Goal: Task Accomplishment & Management: Use online tool/utility

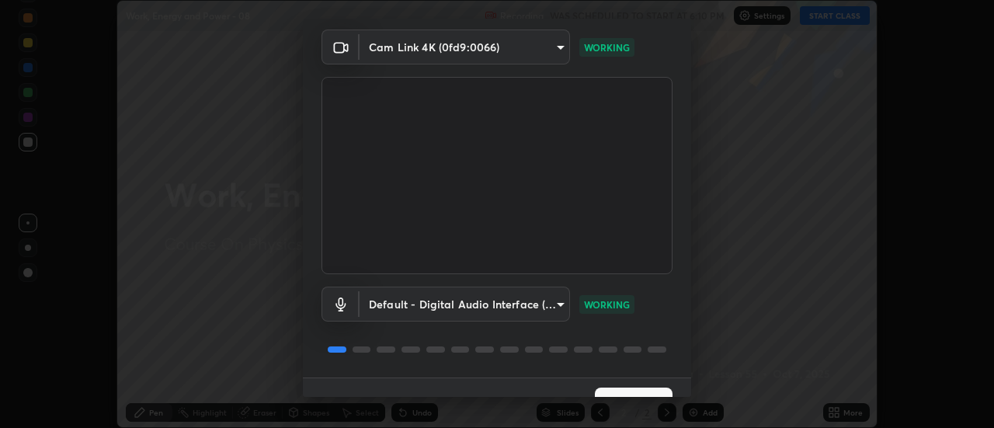
scroll to position [82, 0]
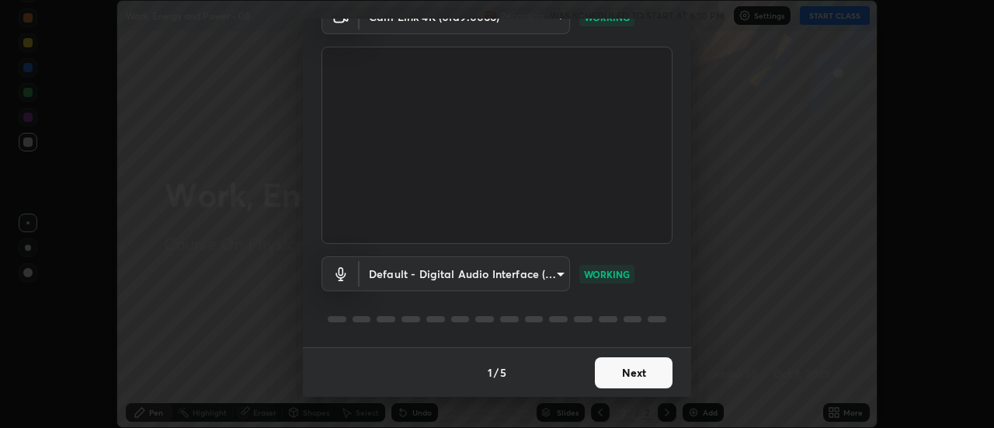
click at [629, 372] on button "Next" at bounding box center [634, 372] width 78 height 31
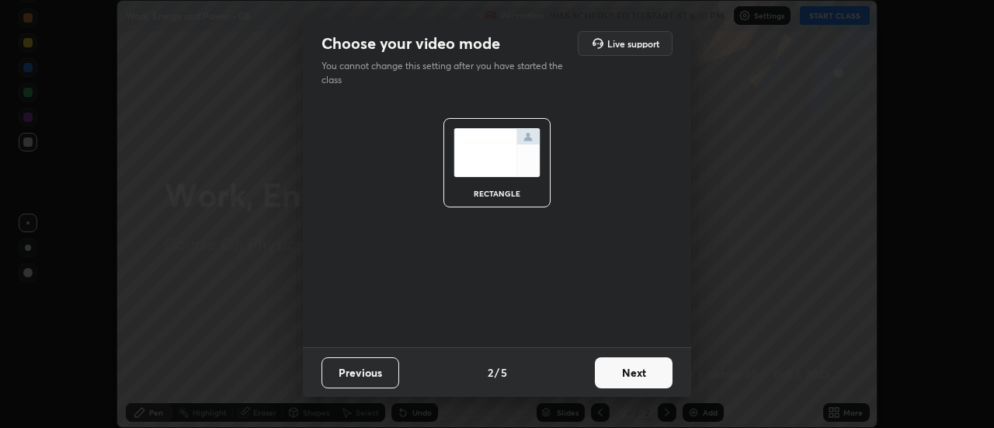
click at [640, 363] on button "Next" at bounding box center [634, 372] width 78 height 31
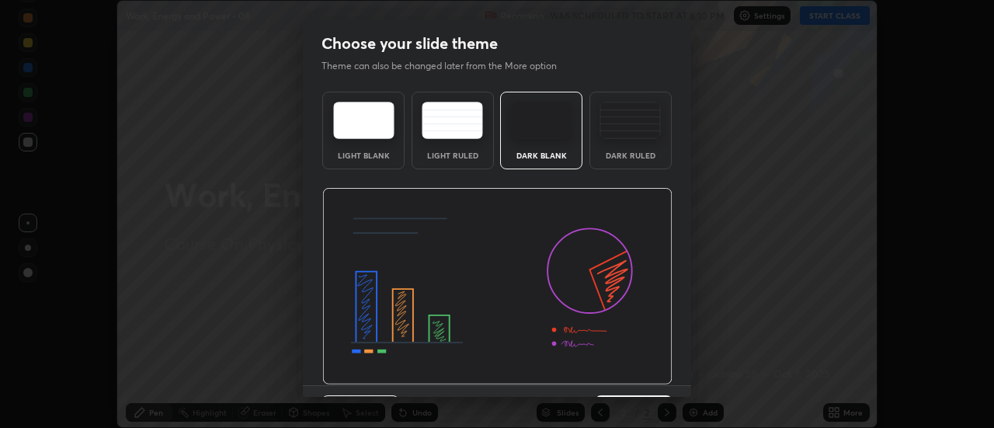
click at [627, 140] on div "Dark Ruled" at bounding box center [630, 131] width 82 height 78
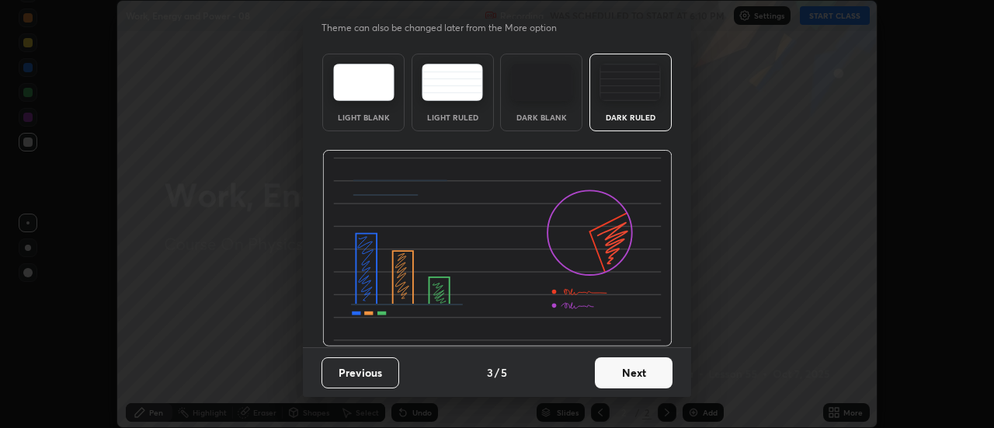
click at [632, 372] on button "Next" at bounding box center [634, 372] width 78 height 31
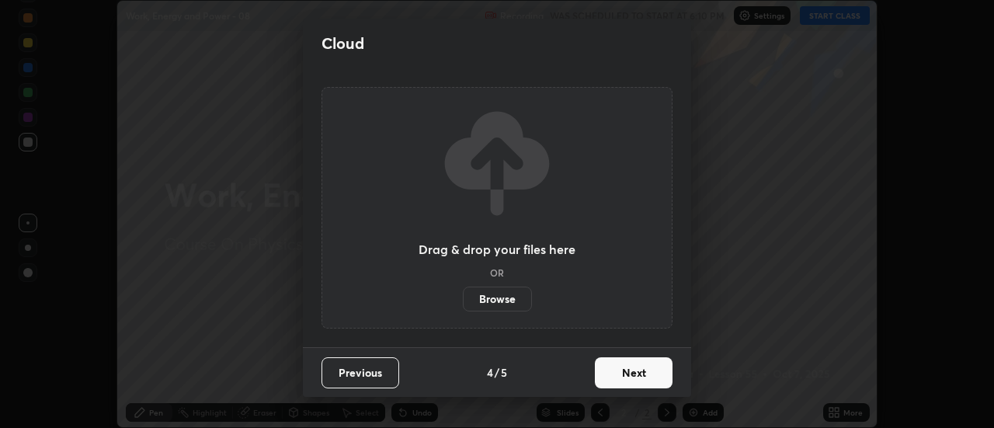
click at [629, 373] on button "Next" at bounding box center [634, 372] width 78 height 31
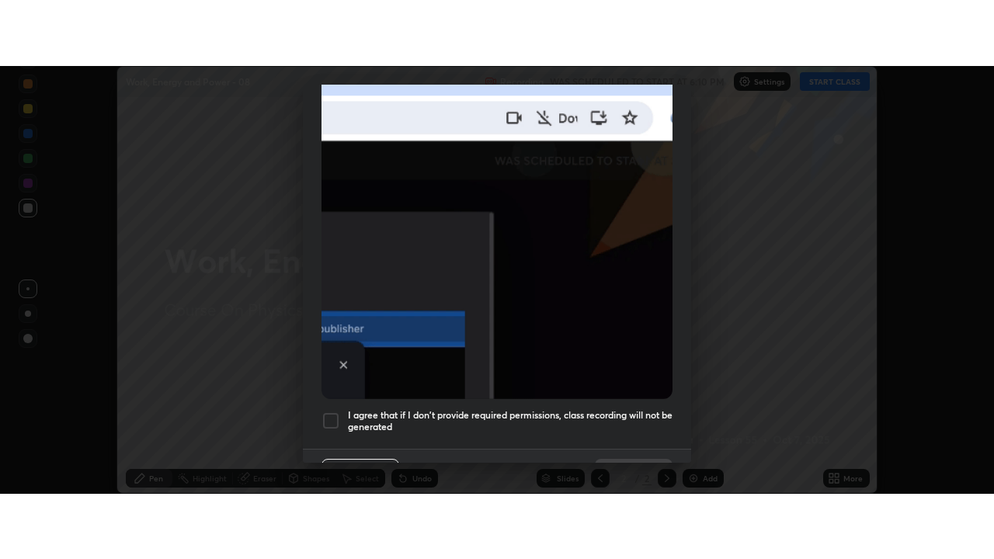
scroll to position [398, 0]
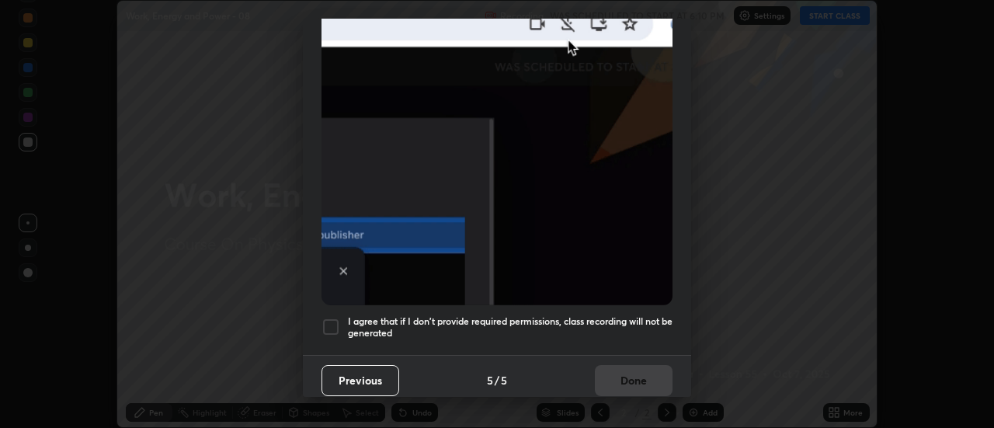
click at [328, 321] on div at bounding box center [330, 327] width 19 height 19
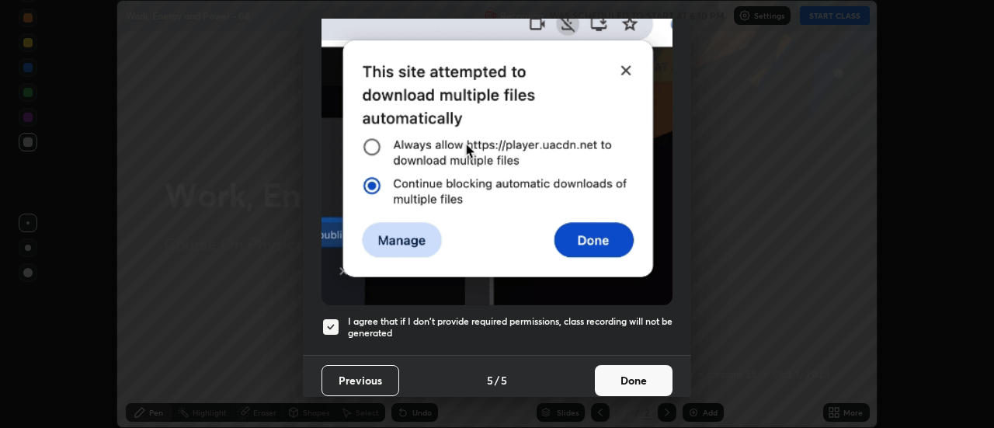
click at [635, 373] on button "Done" at bounding box center [634, 380] width 78 height 31
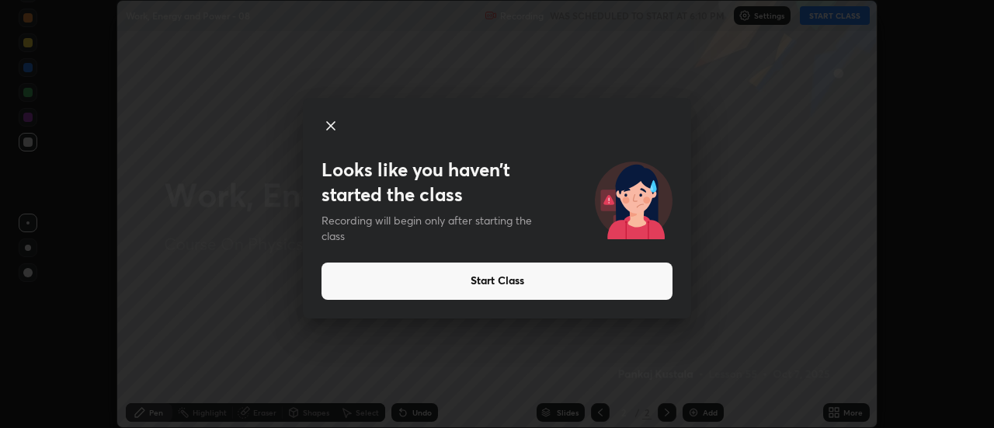
click at [506, 290] on button "Start Class" at bounding box center [496, 280] width 351 height 37
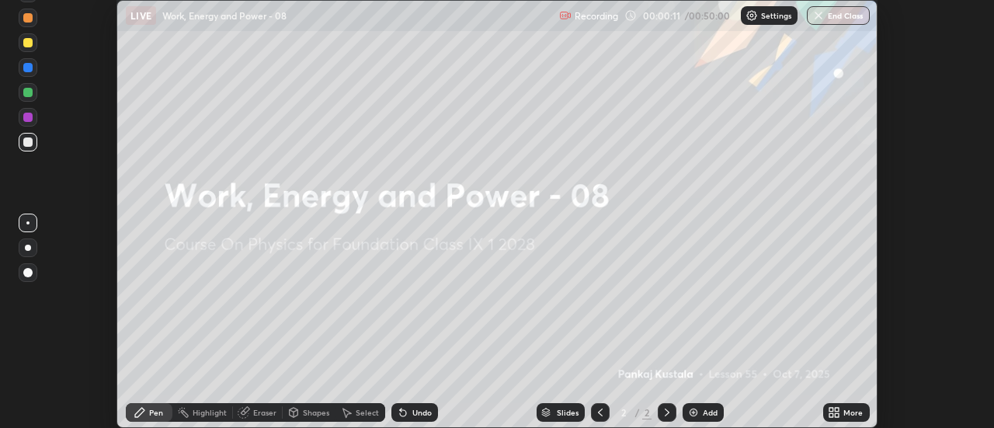
click at [707, 411] on div "Add" at bounding box center [710, 412] width 15 height 8
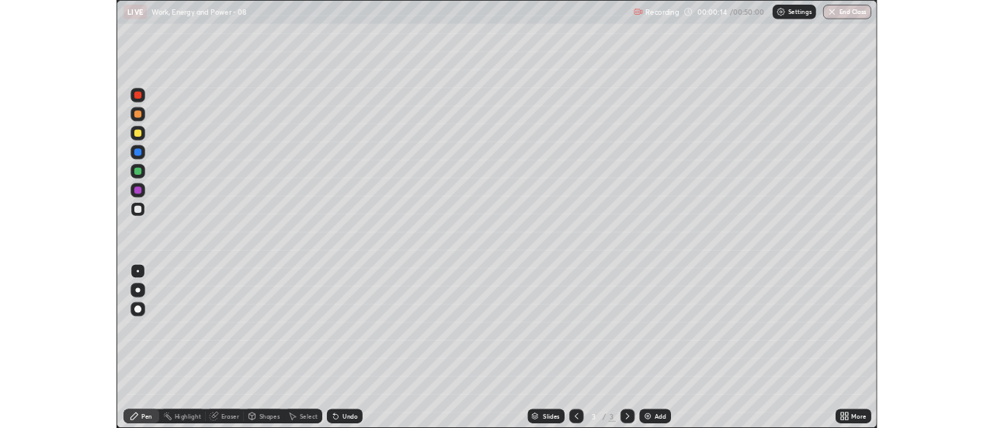
scroll to position [559, 994]
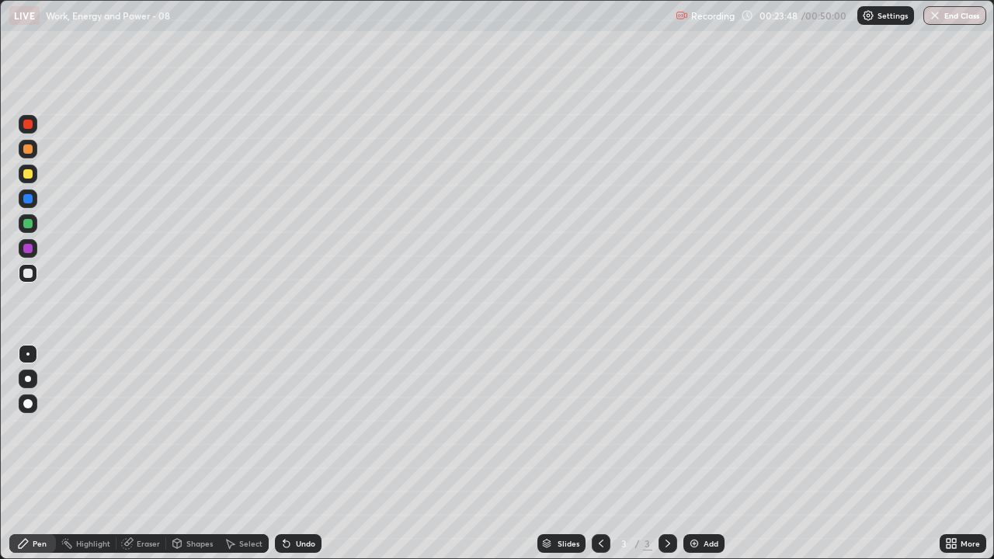
click at [149, 427] on div "Eraser" at bounding box center [148, 544] width 23 height 8
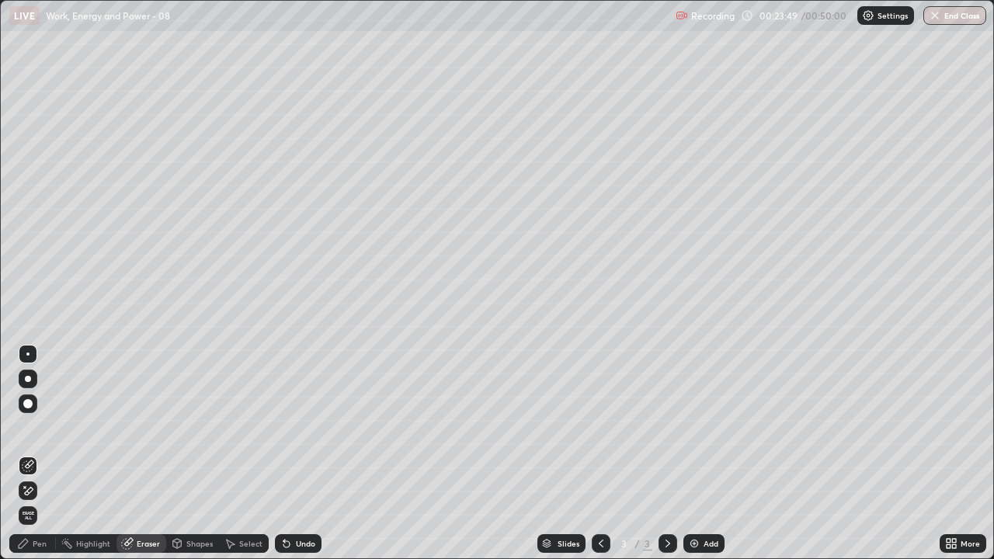
click at [145, 427] on div "Eraser" at bounding box center [148, 544] width 23 height 8
click at [30, 427] on span "Erase all" at bounding box center [27, 515] width 17 height 9
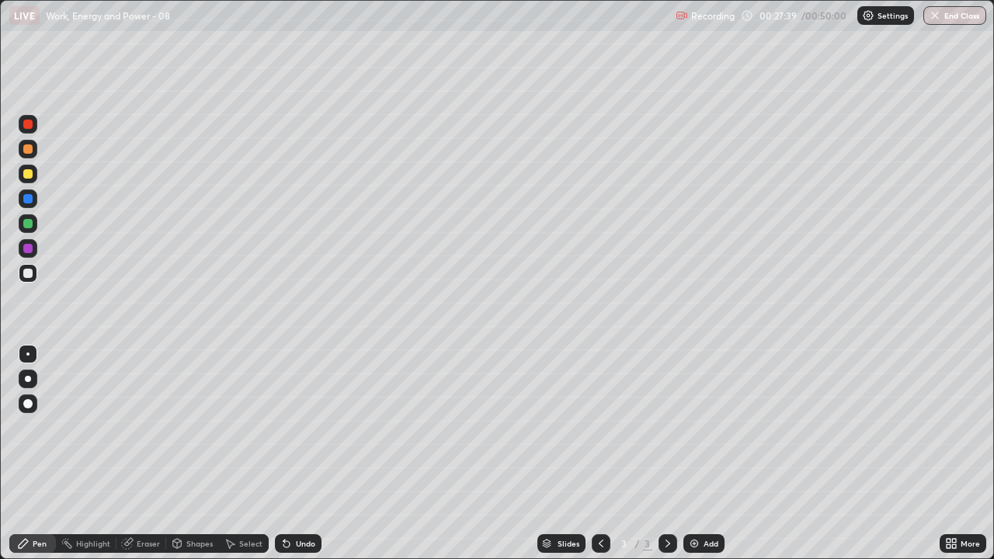
click at [144, 427] on div "Eraser" at bounding box center [148, 544] width 23 height 8
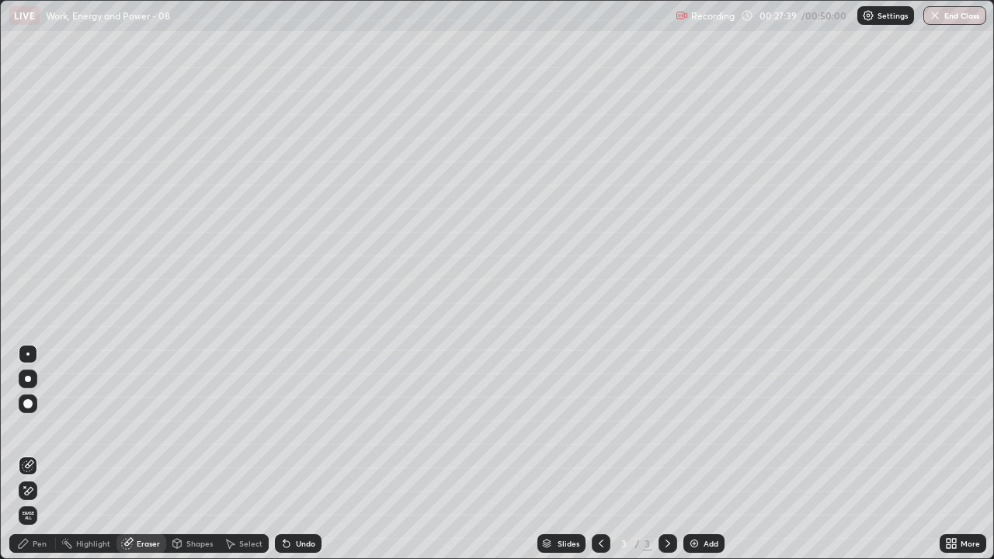
click at [144, 427] on div "Eraser" at bounding box center [148, 544] width 23 height 8
click at [141, 427] on div "Eraser" at bounding box center [148, 544] width 23 height 8
click at [26, 427] on span "Erase all" at bounding box center [27, 515] width 17 height 9
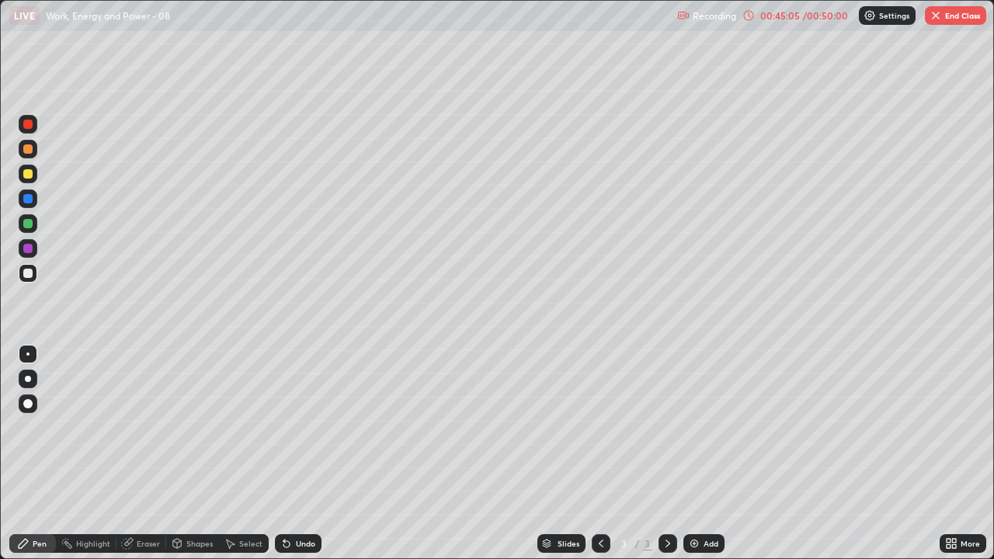
click at [946, 19] on button "End Class" at bounding box center [955, 15] width 61 height 19
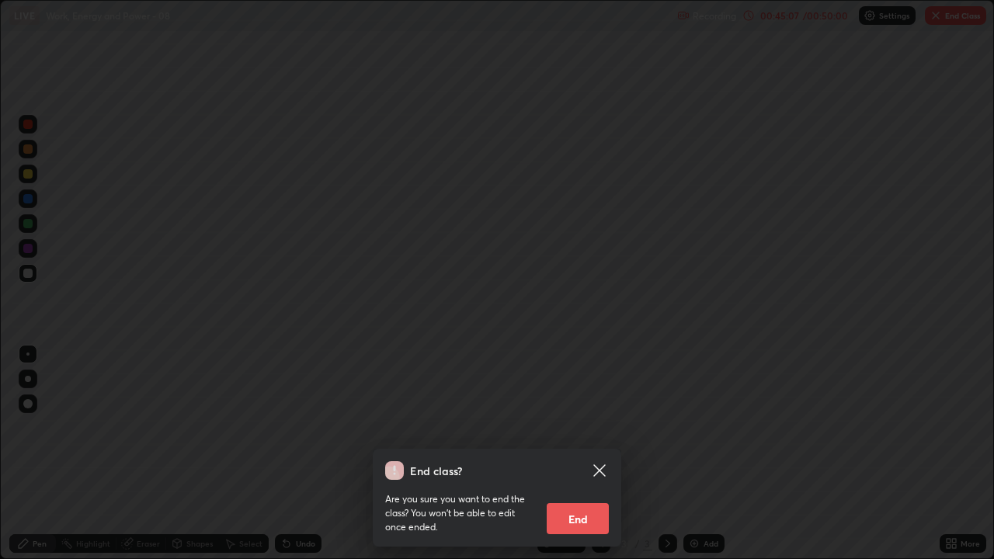
click at [575, 427] on button "End" at bounding box center [578, 518] width 62 height 31
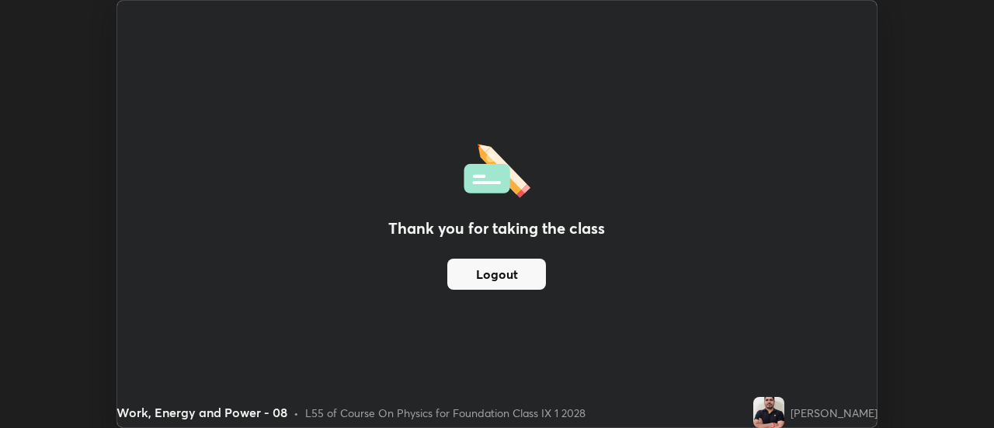
scroll to position [77210, 76644]
